Goal: Task Accomplishment & Management: Manage account settings

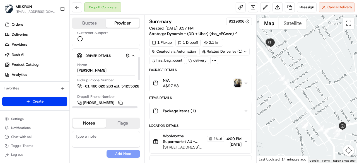
scroll to position [84, 10]
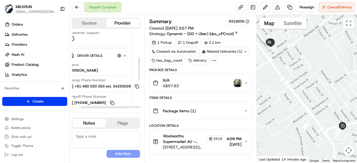
drag, startPoint x: 111, startPoint y: 107, endPoint x: 150, endPoint y: 108, distance: 39.1
click at [146, 108] on div at bounding box center [113, 107] width 65 height 2
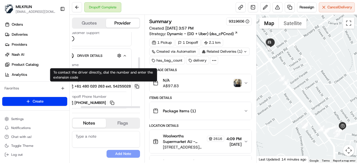
click at [137, 86] on button at bounding box center [137, 86] width 6 height 6
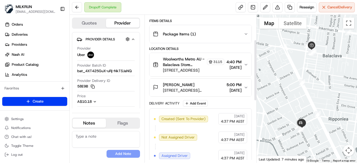
scroll to position [112, 0]
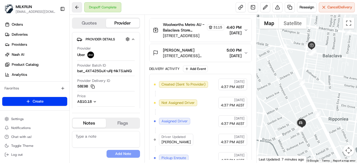
click at [80, 8] on button at bounding box center [77, 7] width 10 height 10
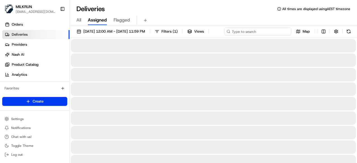
click at [260, 30] on input at bounding box center [257, 32] width 67 height 8
type input "[PERSON_NAME]"
click at [224, 35] on input "[PERSON_NAME]" at bounding box center [257, 32] width 67 height 8
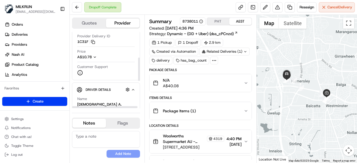
scroll to position [5, 0]
